Goal: Information Seeking & Learning: Learn about a topic

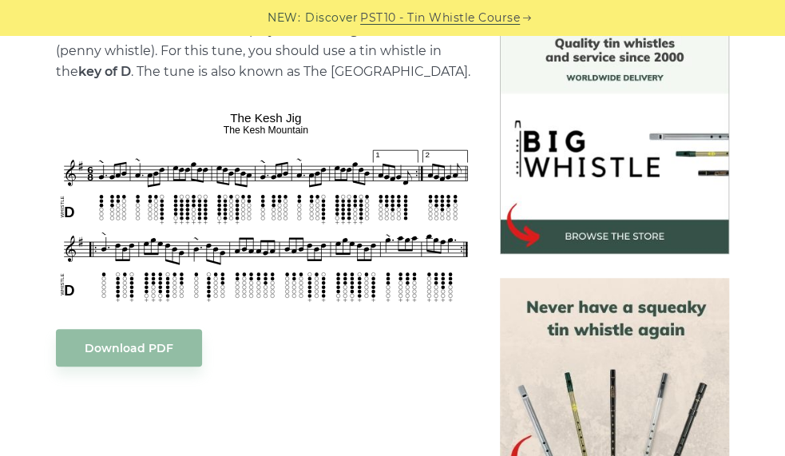
scroll to position [385, 0]
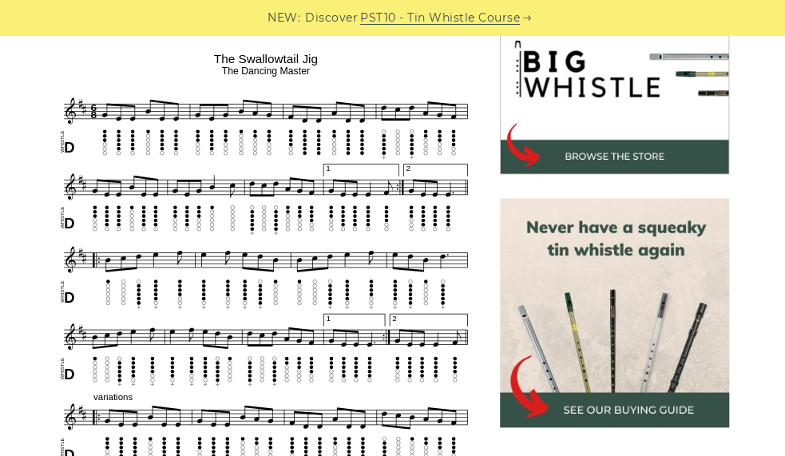
scroll to position [509, 0]
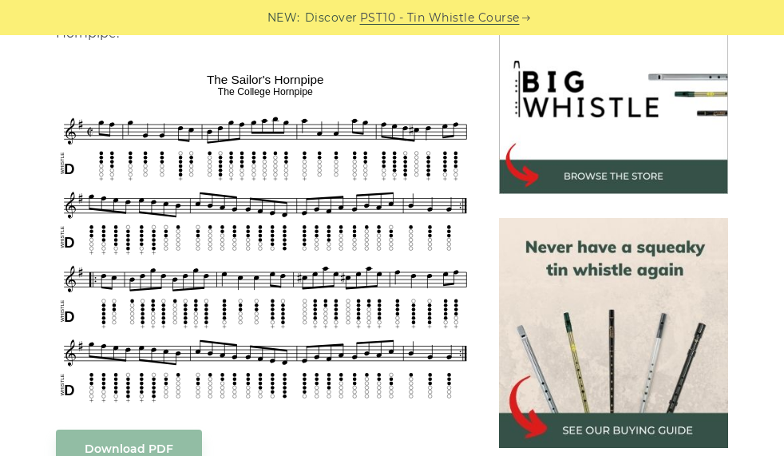
scroll to position [494, 0]
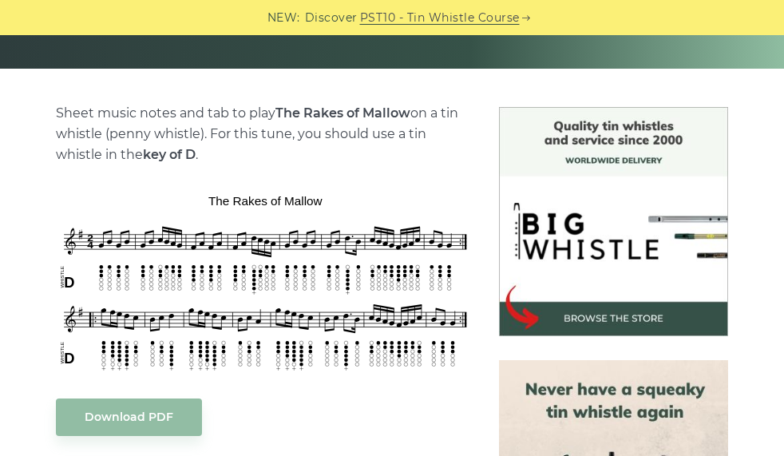
scroll to position [430, 0]
